Goal: Task Accomplishment & Management: Manage account settings

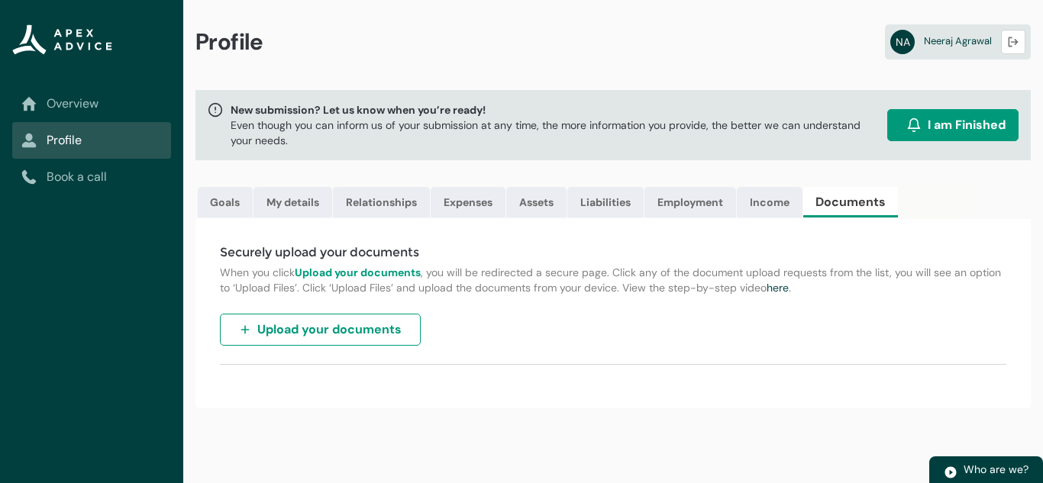
click at [954, 131] on span "I am Finished" at bounding box center [967, 125] width 78 height 18
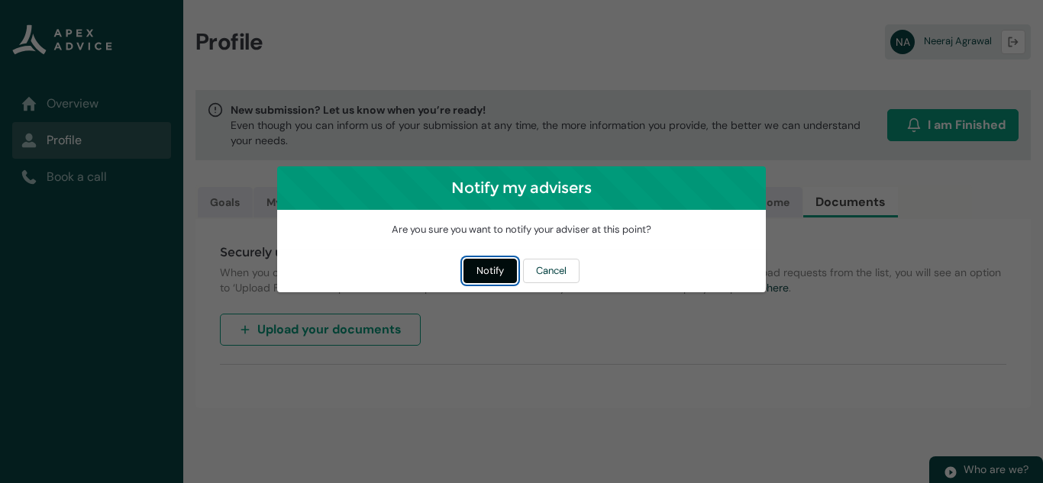
click at [484, 272] on button "Notify" at bounding box center [490, 271] width 53 height 24
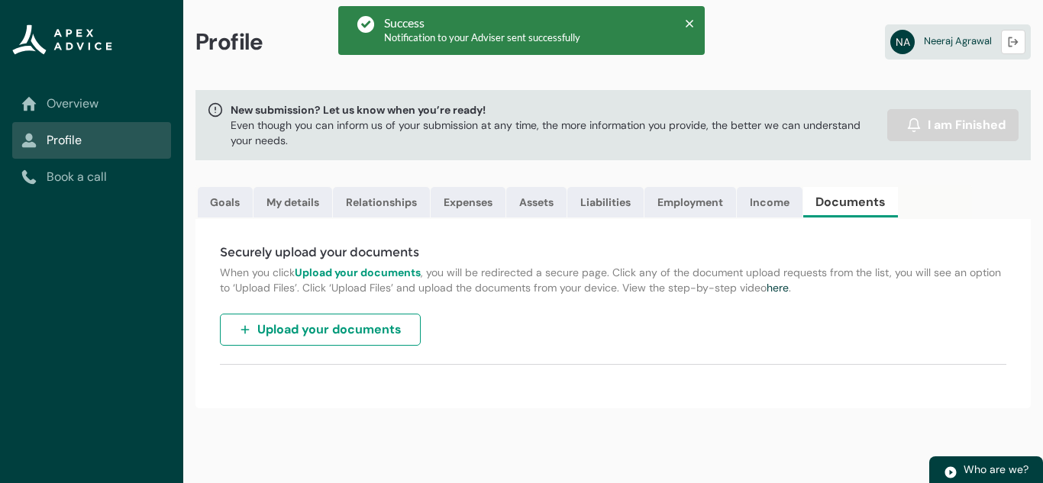
click at [802, 63] on div "Profile NA [PERSON_NAME] Logout" at bounding box center [613, 45] width 860 height 90
click at [983, 46] on span "[PERSON_NAME]" at bounding box center [958, 40] width 68 height 13
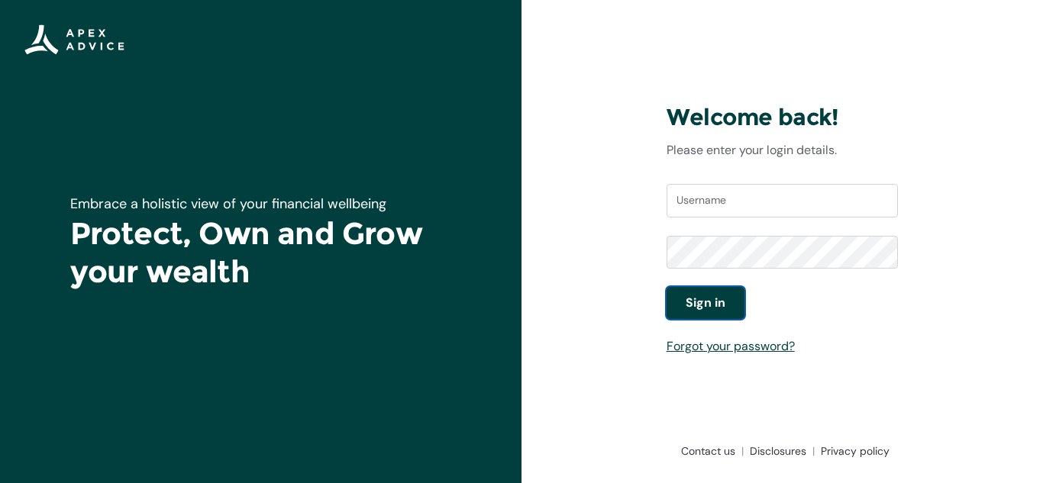
click at [728, 315] on button "Sign in" at bounding box center [706, 303] width 78 height 32
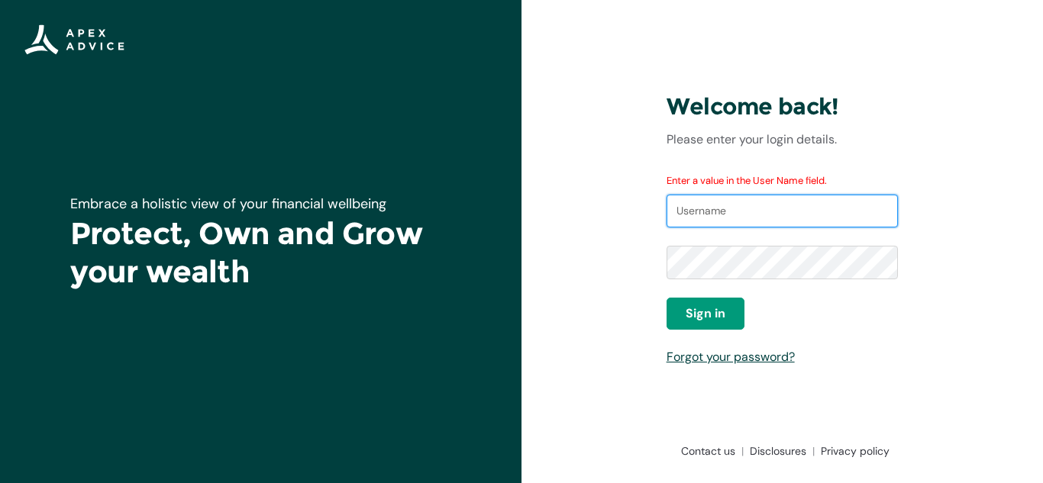
click at [774, 216] on input "Username" at bounding box center [783, 212] width 232 height 34
click at [773, 220] on input "Username" at bounding box center [783, 212] width 232 height 34
type input "neeraj@camarosa.co.nz"
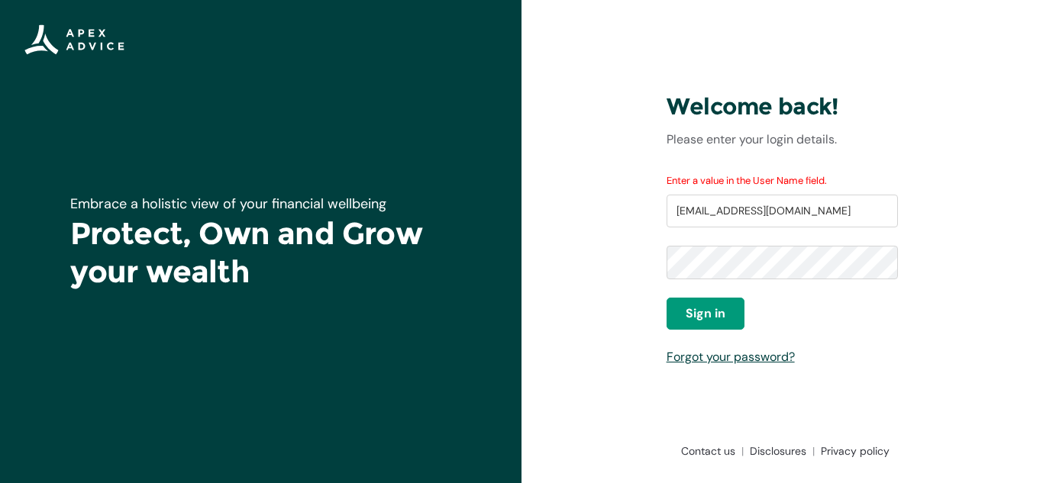
click at [851, 360] on div "Forgot your password?" at bounding box center [783, 357] width 232 height 18
click at [709, 312] on span "Sign in" at bounding box center [706, 314] width 40 height 18
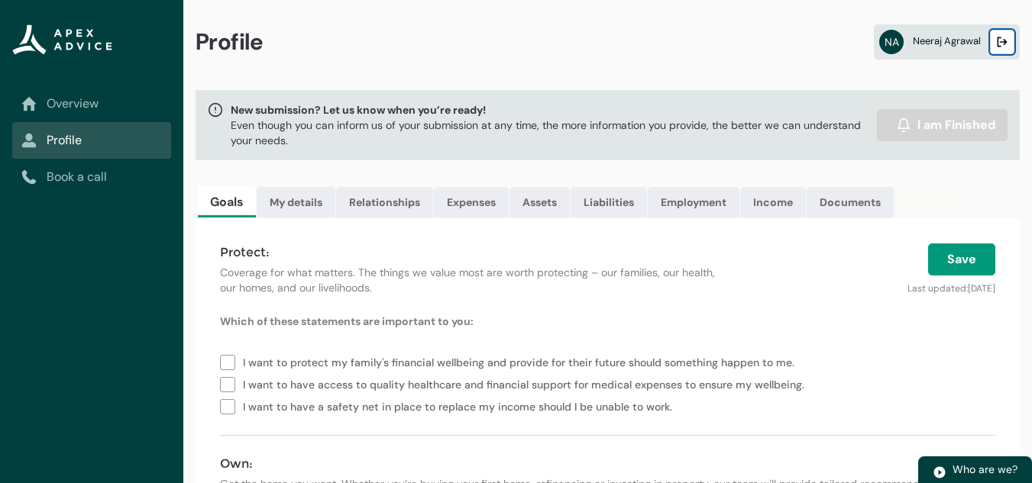
click at [1009, 37] on button "Logout" at bounding box center [1002, 42] width 24 height 24
